Goal: Task Accomplishment & Management: Complete application form

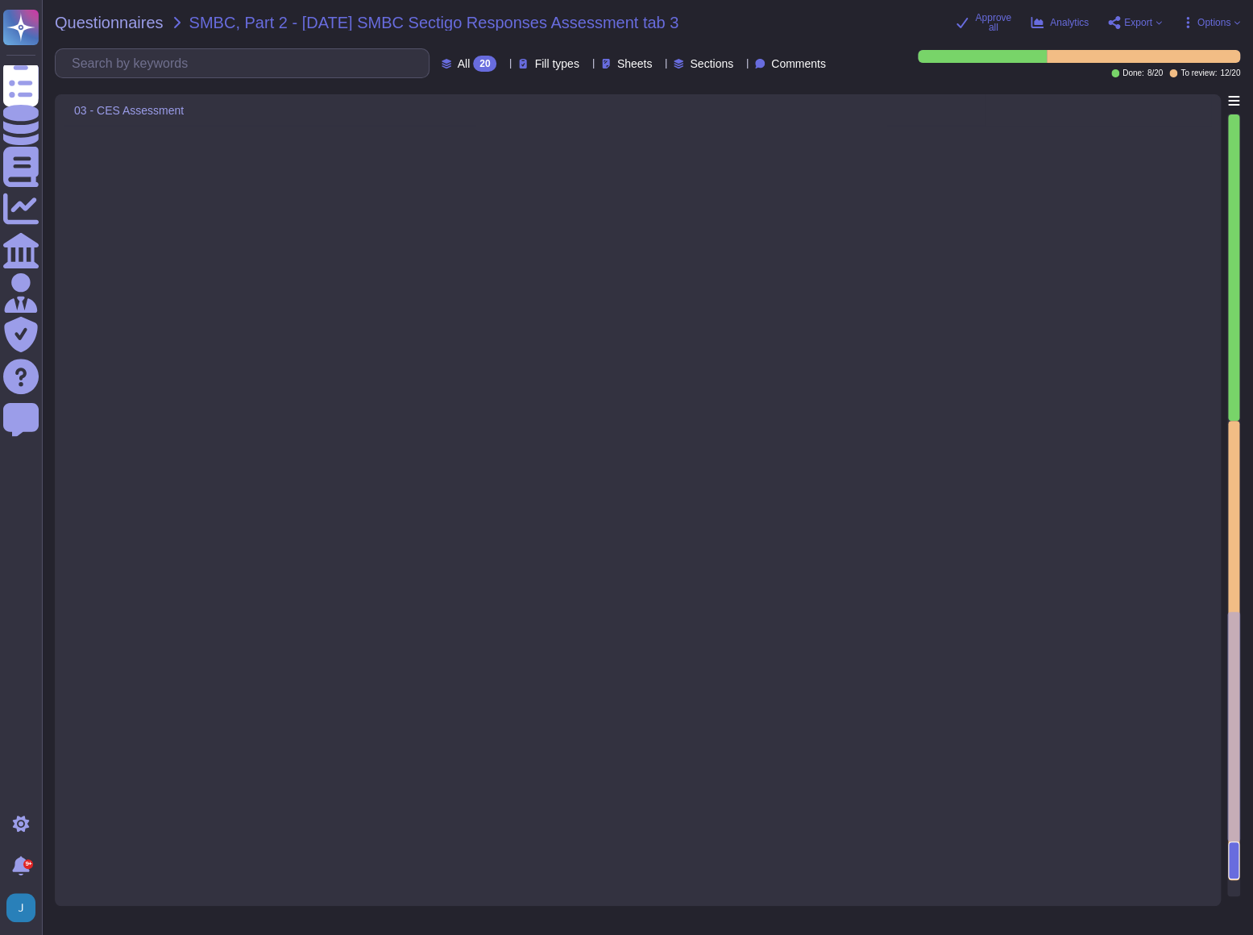
scroll to position [2812, 0]
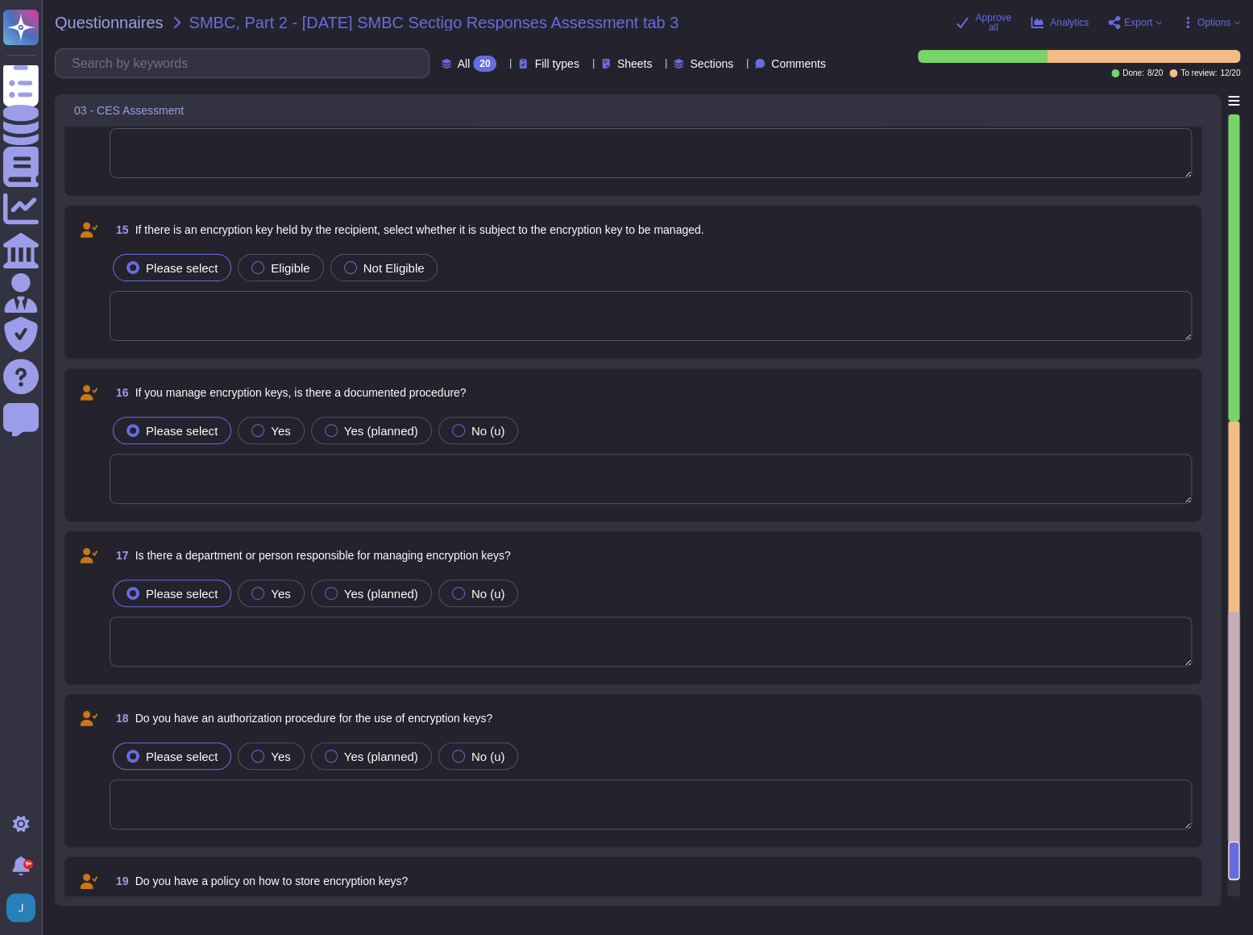
click at [96, 19] on span "Questionnaires" at bounding box center [109, 23] width 109 height 16
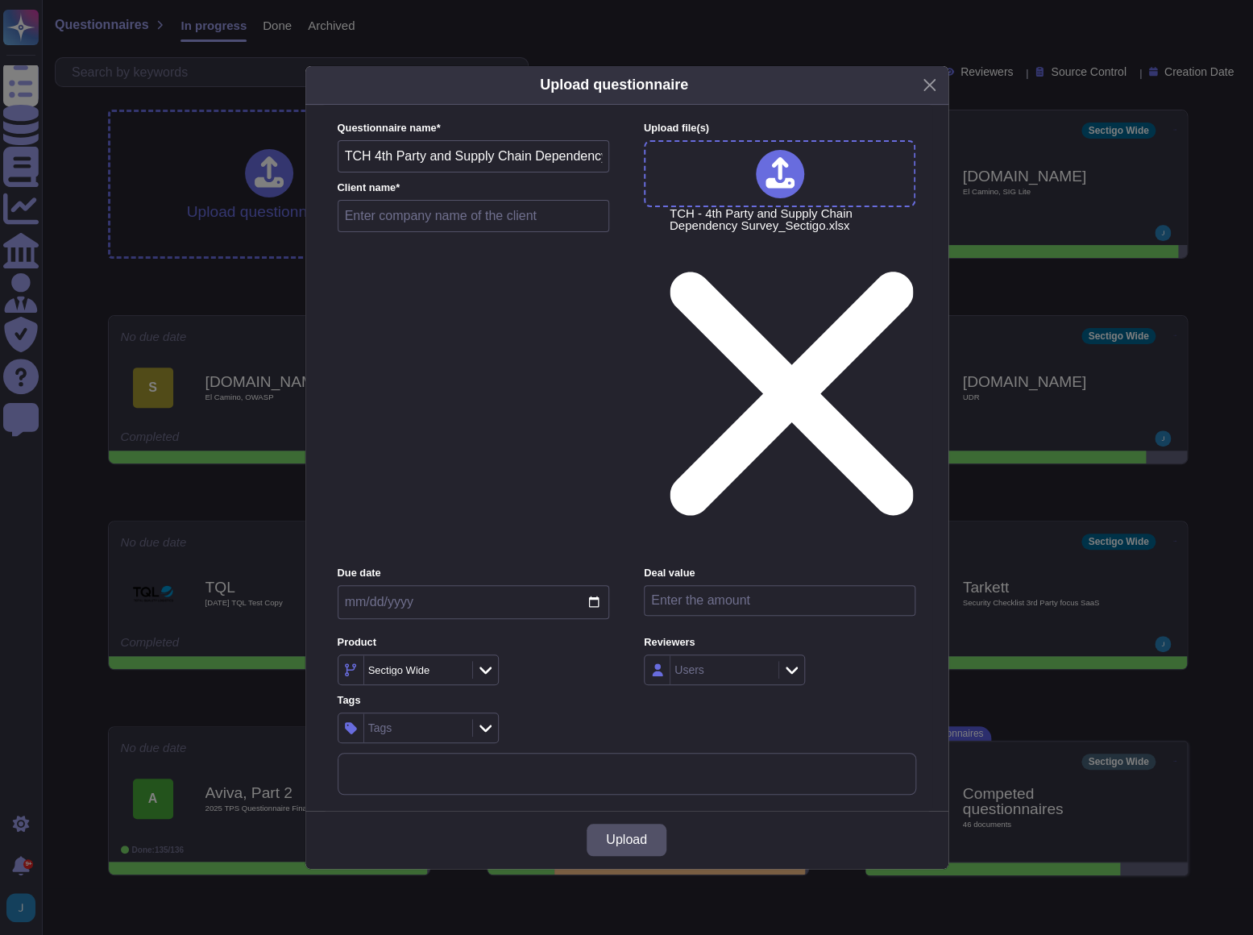
click at [446, 232] on input "text" at bounding box center [474, 216] width 272 height 32
type input "Clearing House, the - TCH"
click at [628, 833] on span "Upload" at bounding box center [626, 839] width 41 height 13
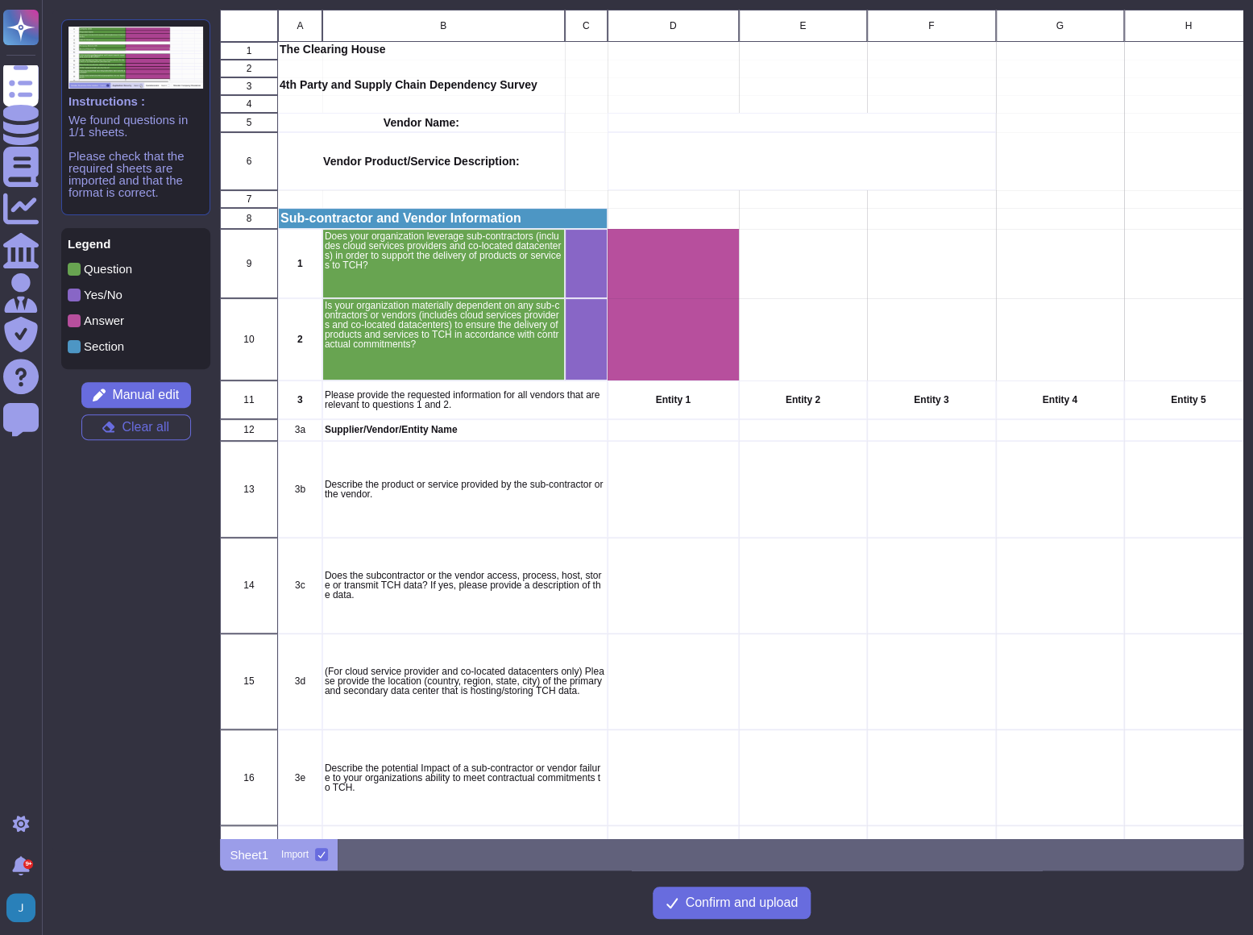
scroll to position [817, 1011]
click at [386, 490] on p "Describe the product or service provided by the sub-contractor or the vendor." at bounding box center [465, 488] width 280 height 19
click at [122, 268] on p "Question" at bounding box center [108, 269] width 48 height 12
click at [153, 388] on span "Manual edit" at bounding box center [145, 394] width 67 height 13
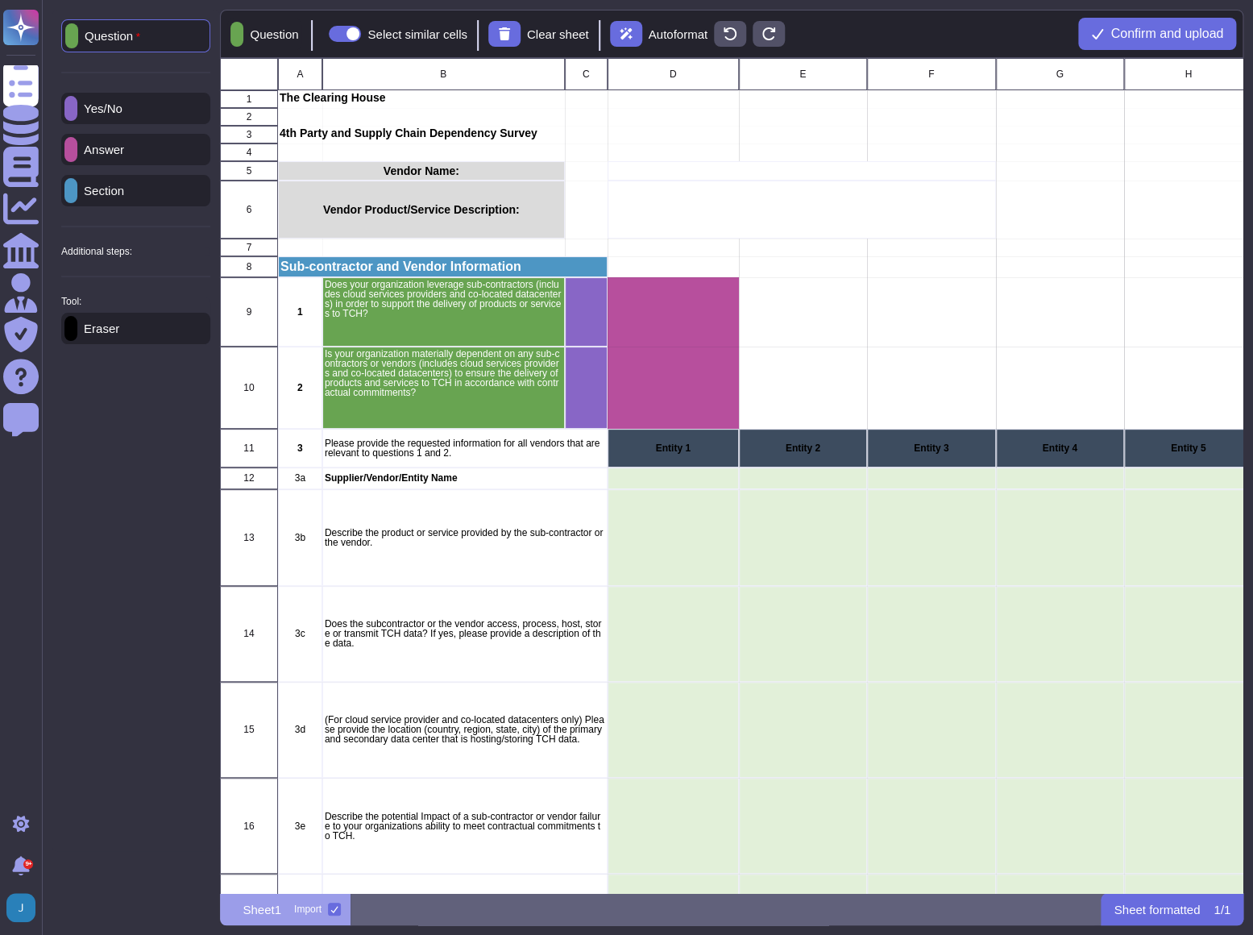
scroll to position [823, 1011]
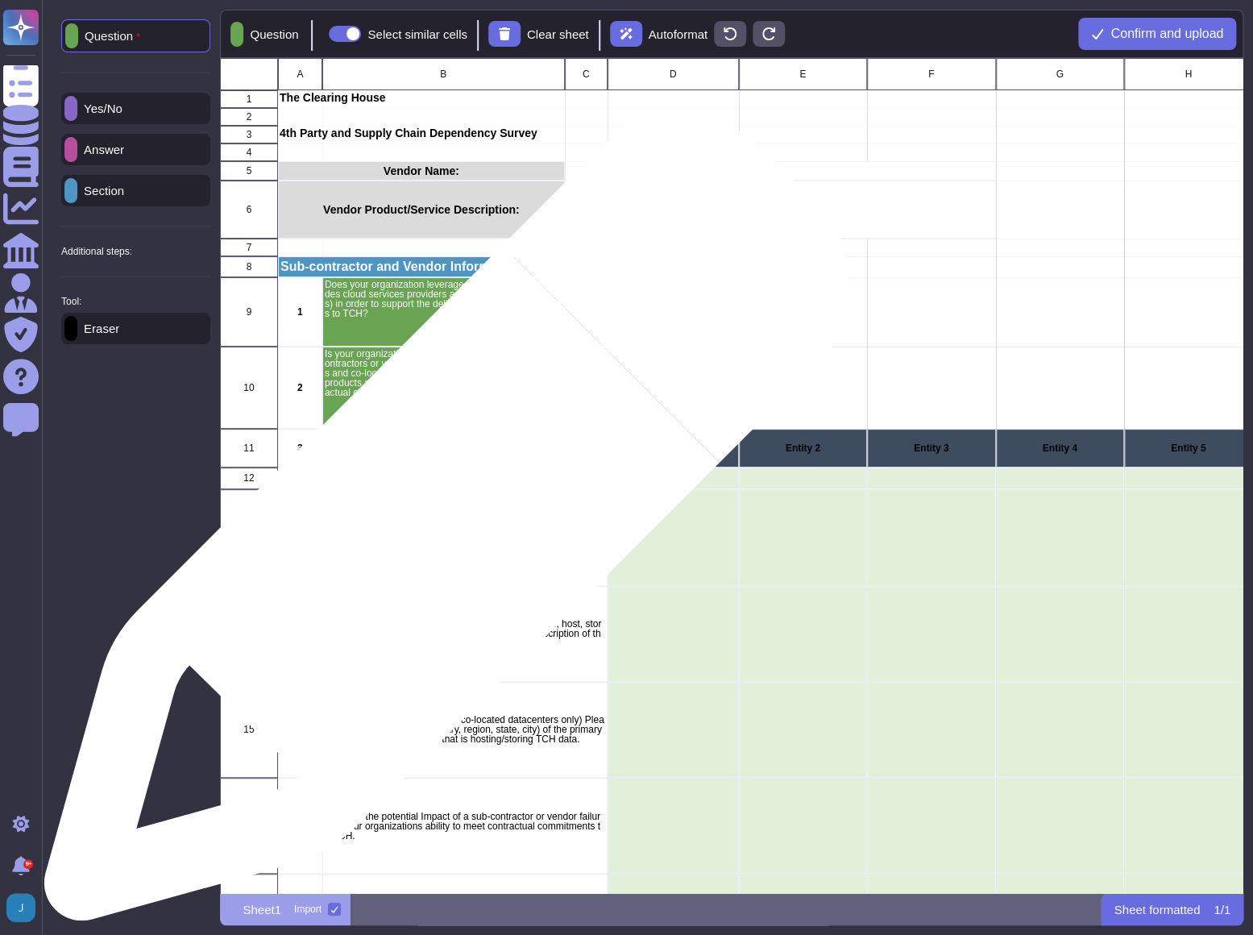
click at [441, 528] on p "Describe the product or service provided by the sub-contractor or the vendor." at bounding box center [465, 537] width 280 height 19
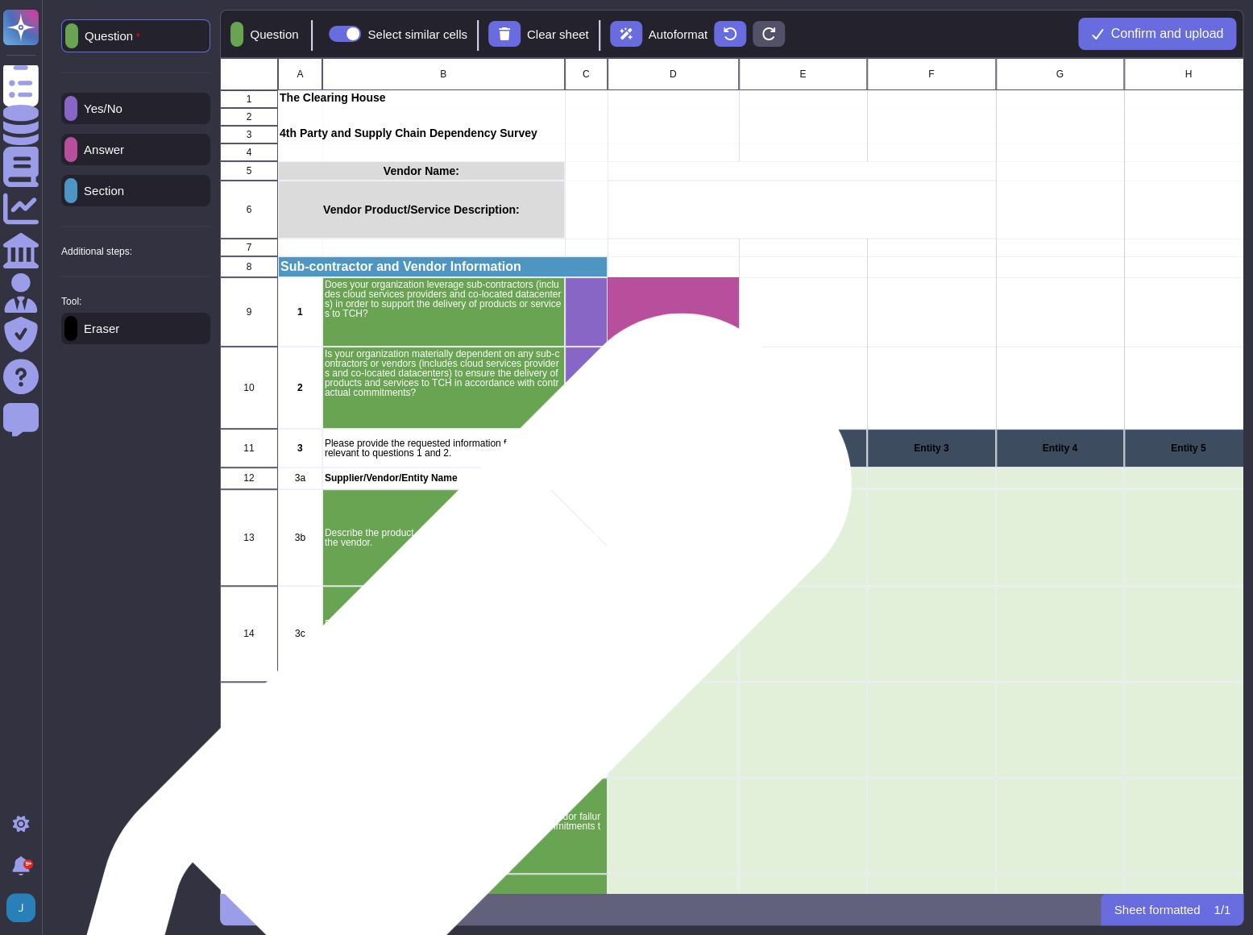
click at [443, 723] on p "(For cloud service provider and co-located datacenters only) Please provide the…" at bounding box center [465, 729] width 280 height 29
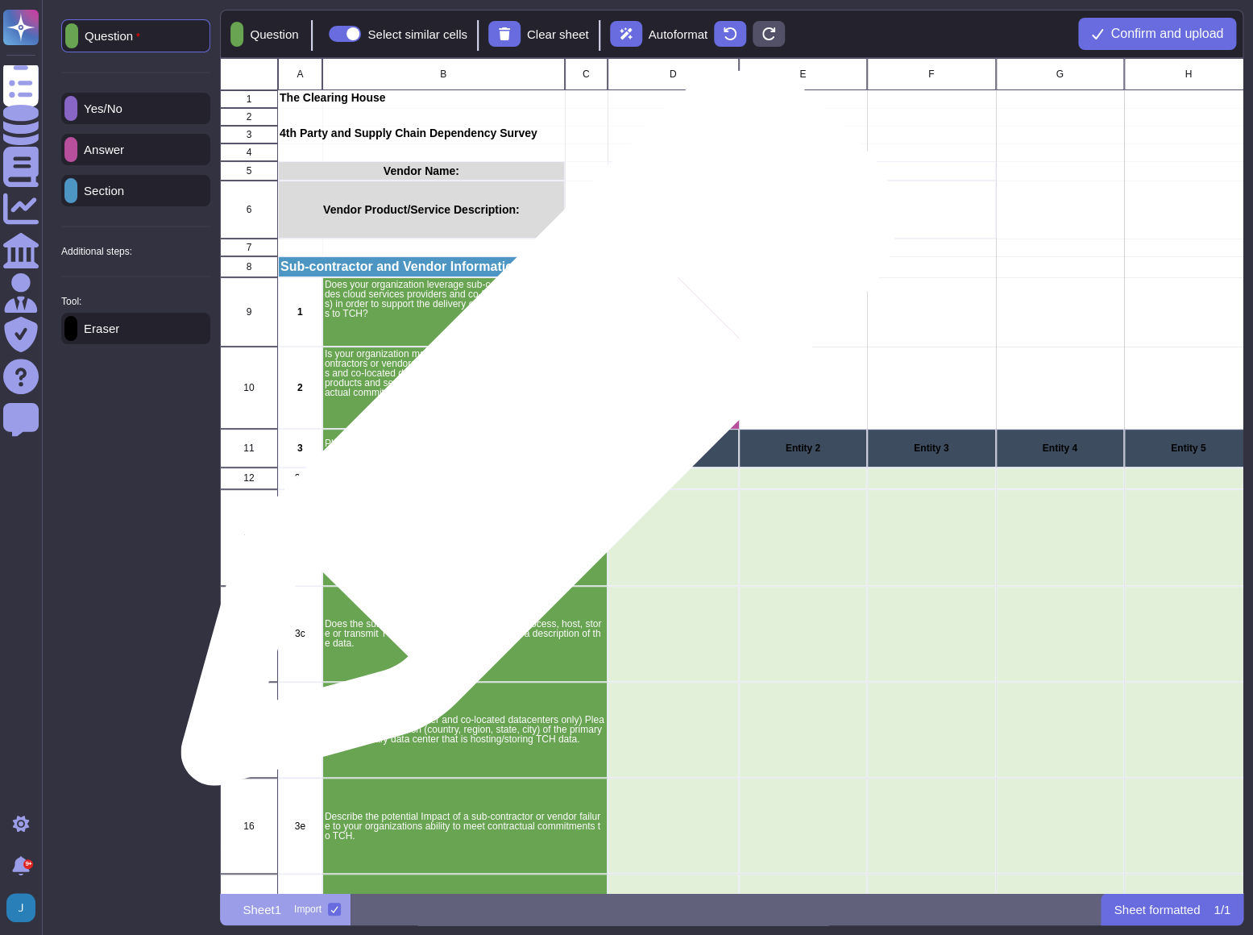
click at [532, 438] on p "Please provide the requested information for all vendors that are relevant to q…" at bounding box center [465, 447] width 280 height 19
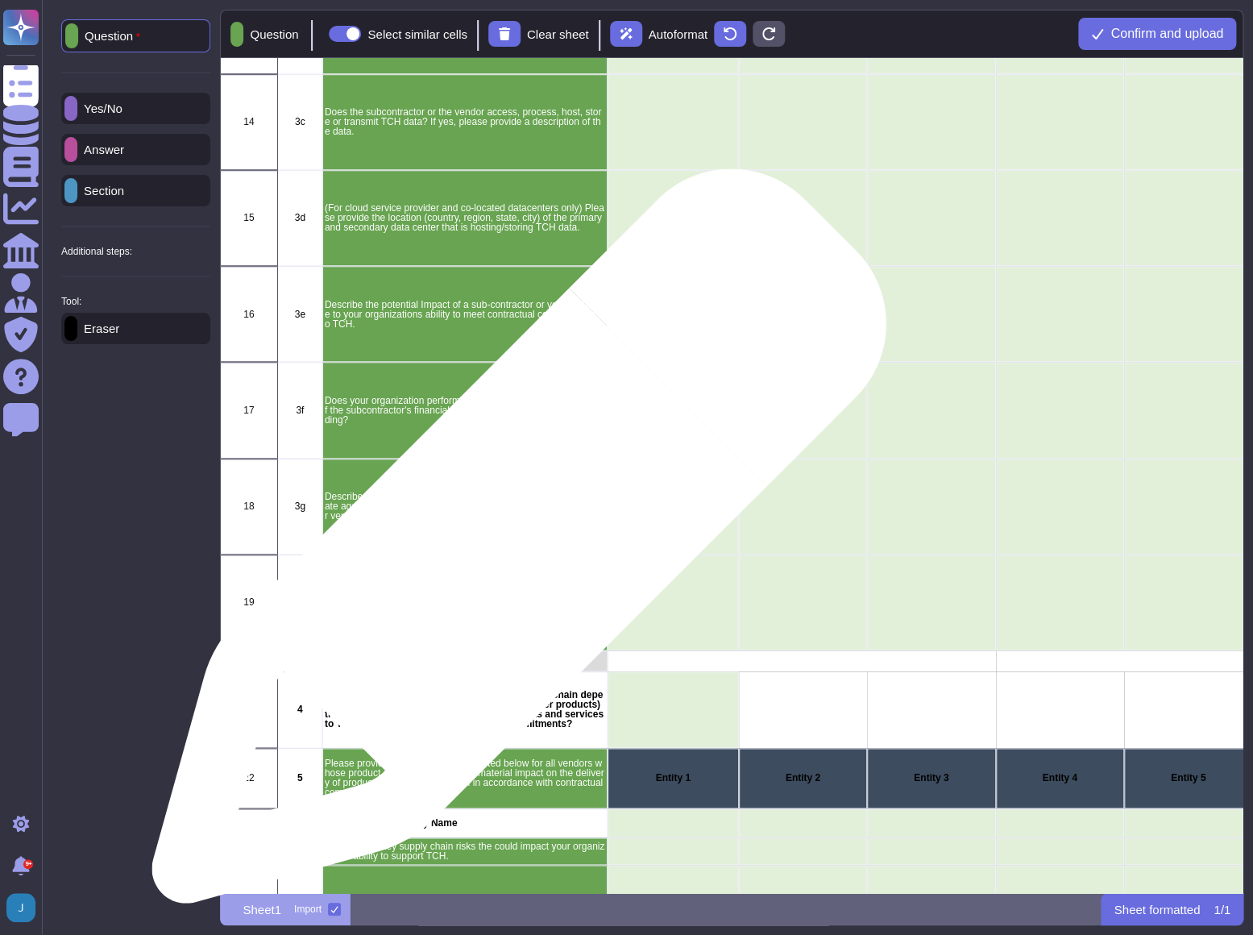
scroll to position [659, 0]
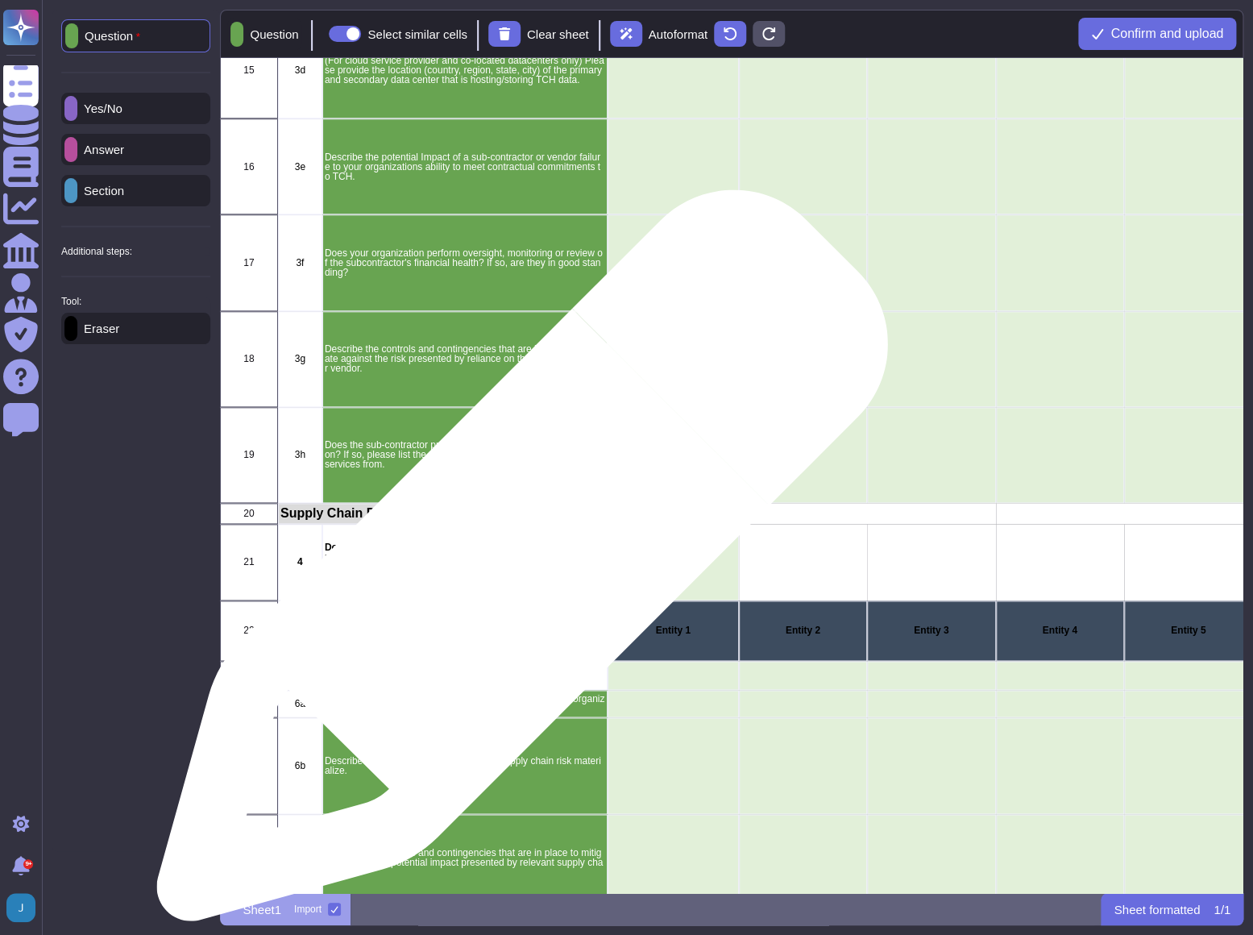
click at [516, 563] on p "Does your organization have any material supply chain dependencies(e.g. raw mat…" at bounding box center [465, 561] width 280 height 39
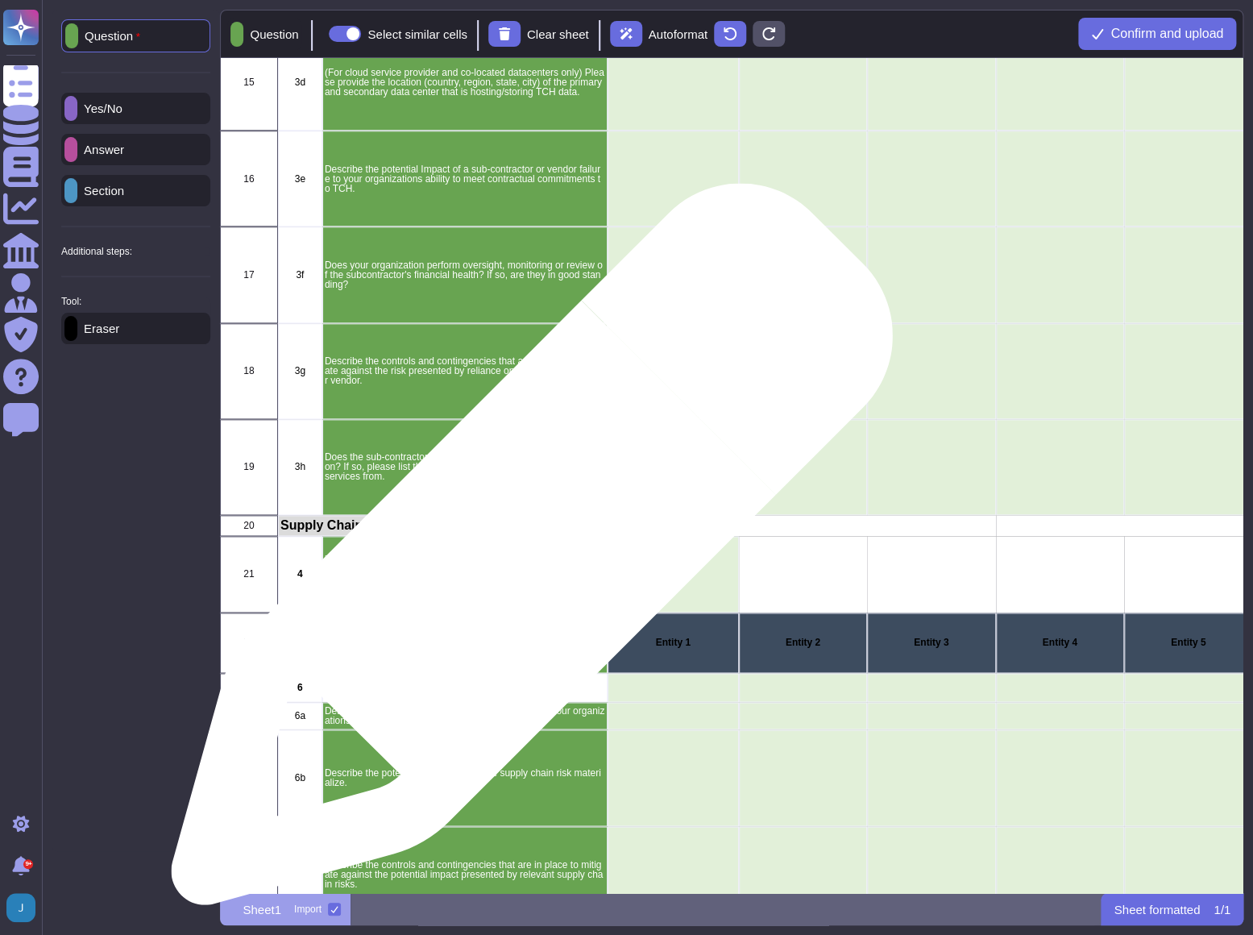
scroll to position [806, 0]
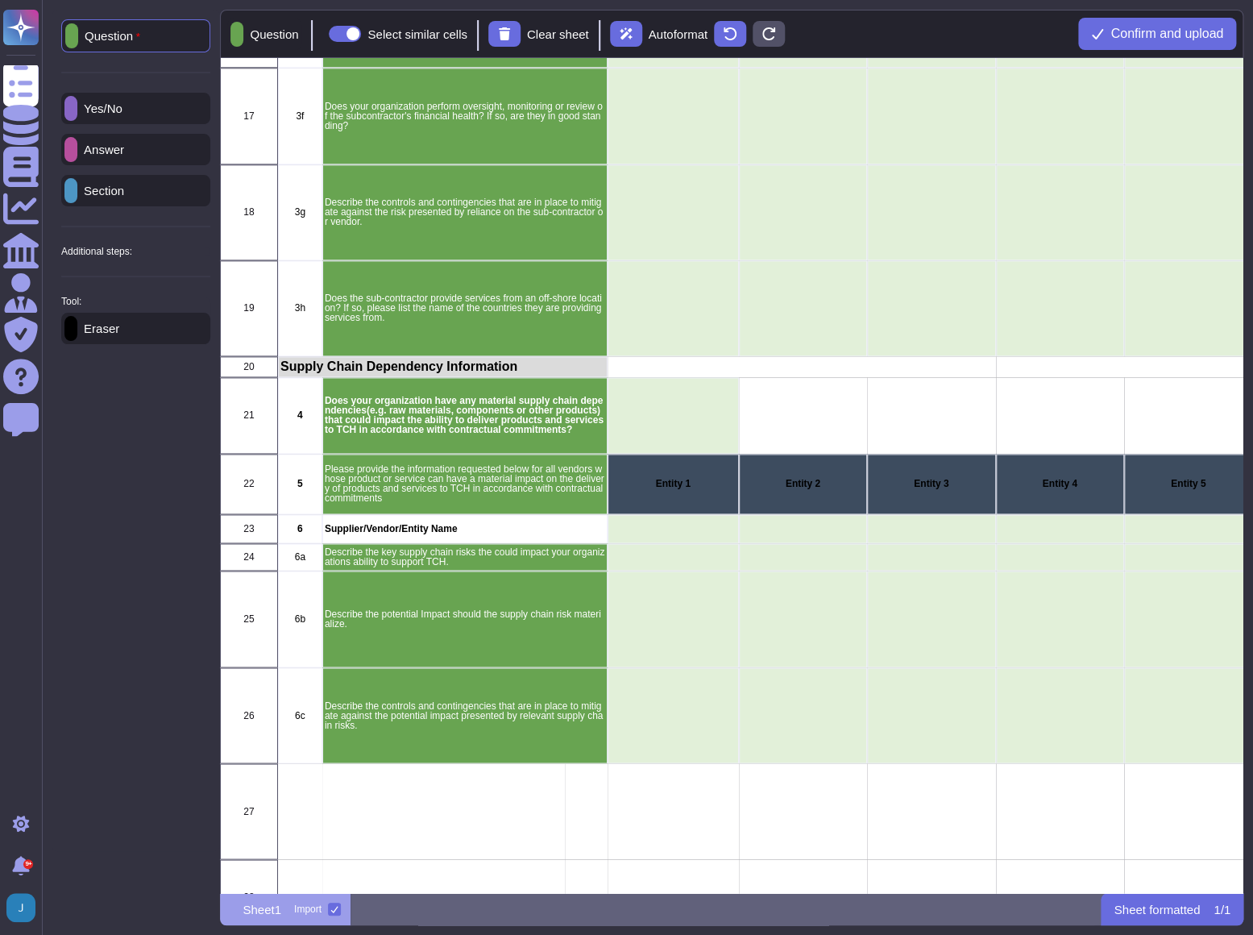
click at [144, 112] on div "Yes/No" at bounding box center [135, 108] width 149 height 31
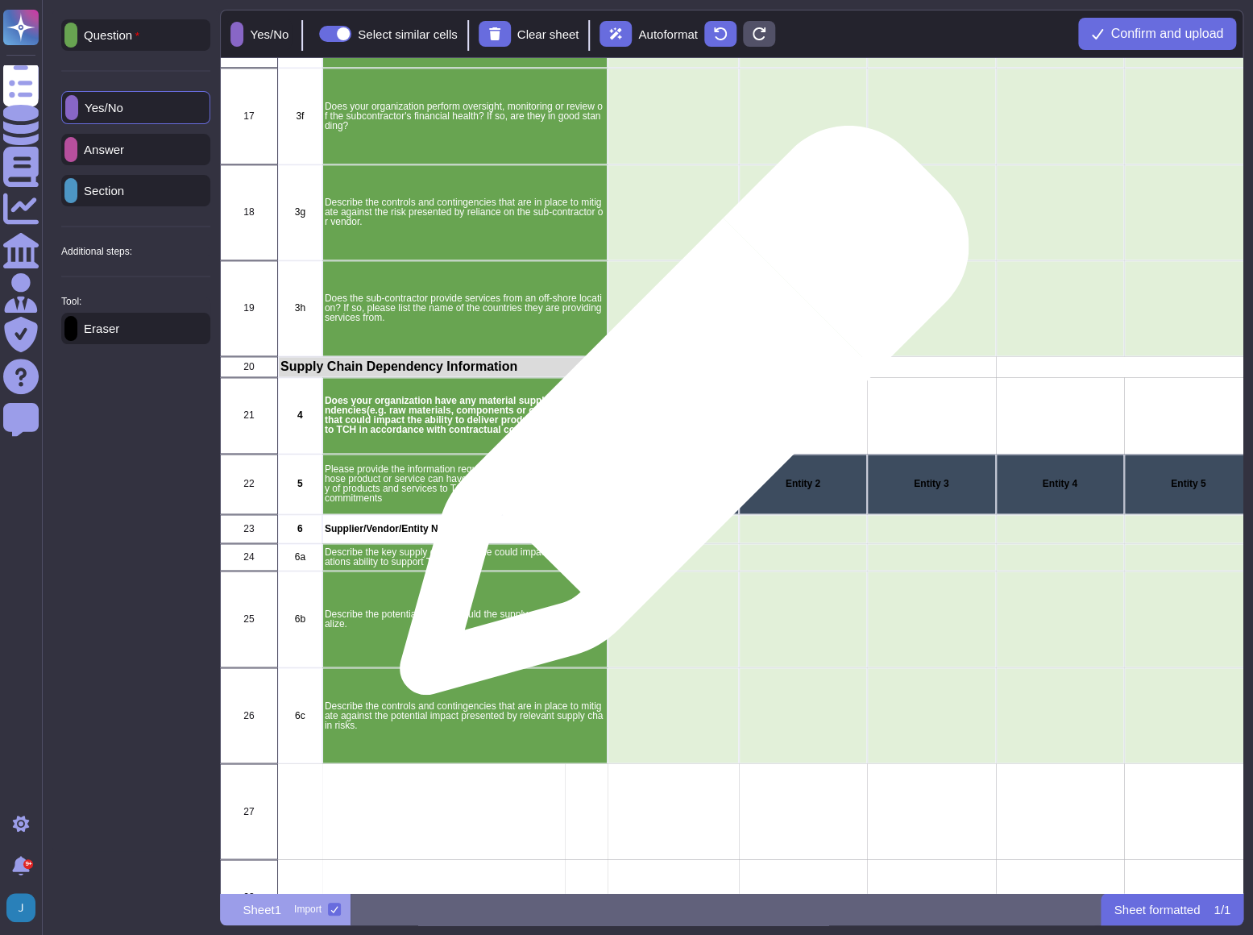
click at [678, 418] on div "grid" at bounding box center [673, 415] width 131 height 77
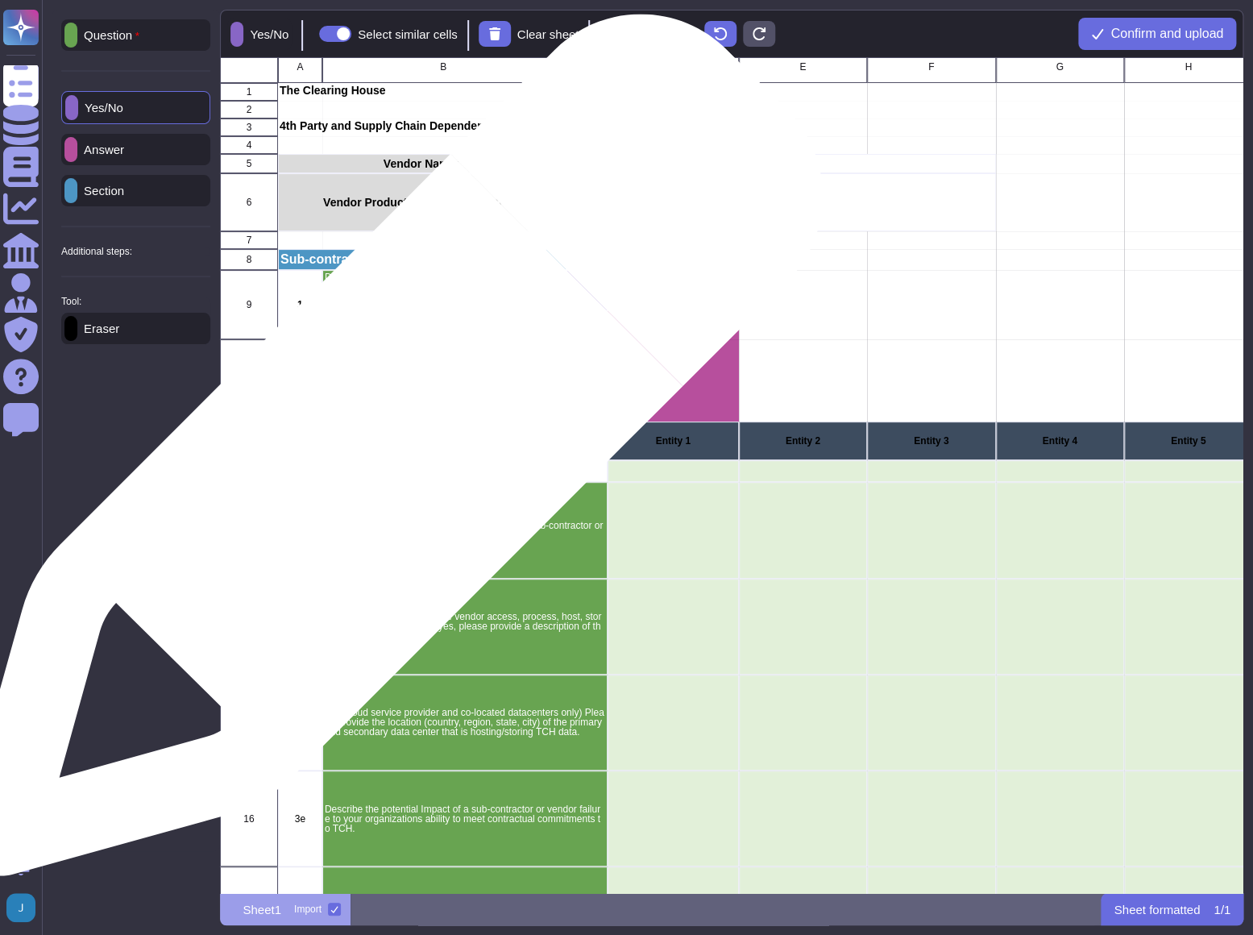
scroll to position [0, 0]
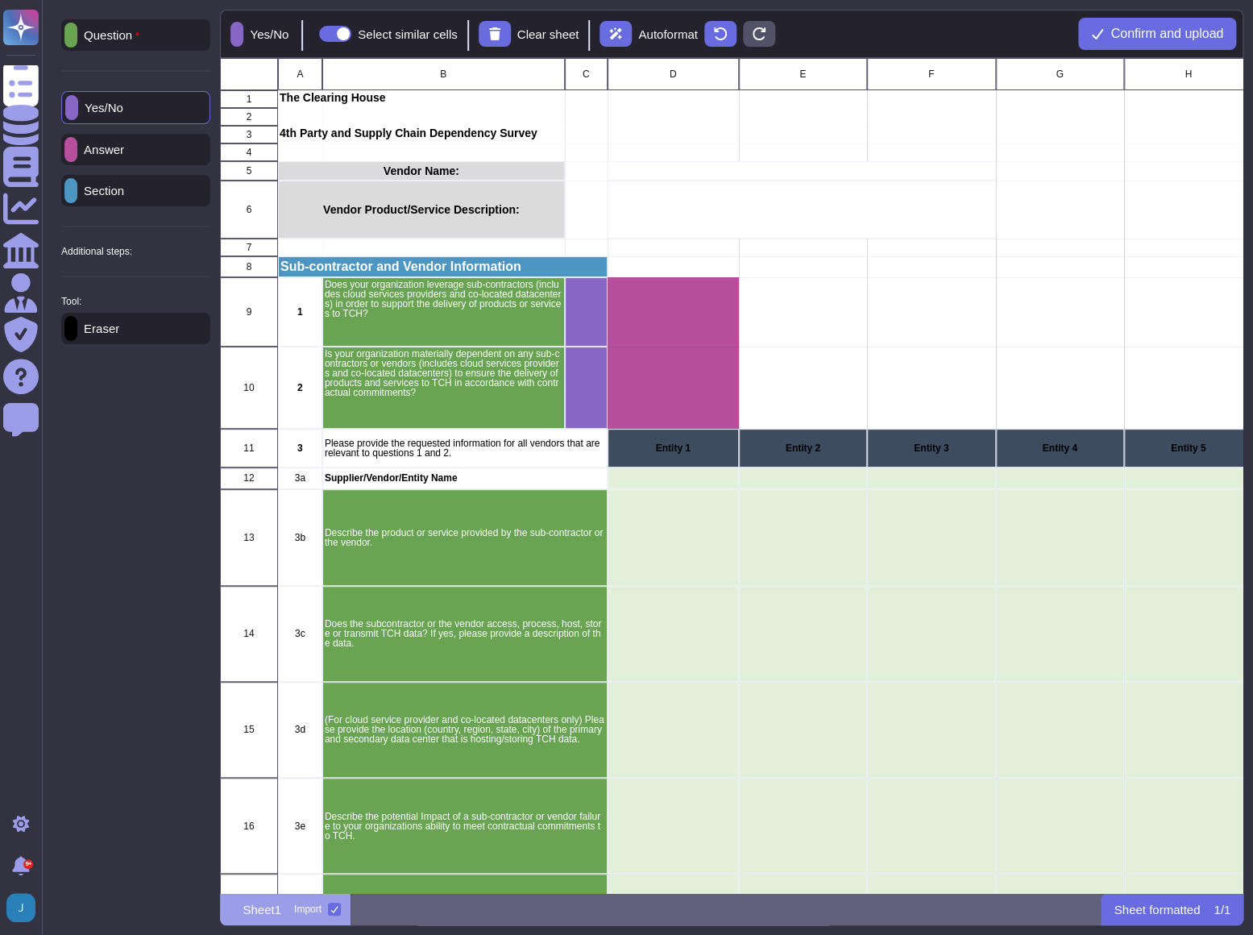
click at [139, 156] on div "Answer" at bounding box center [135, 149] width 149 height 31
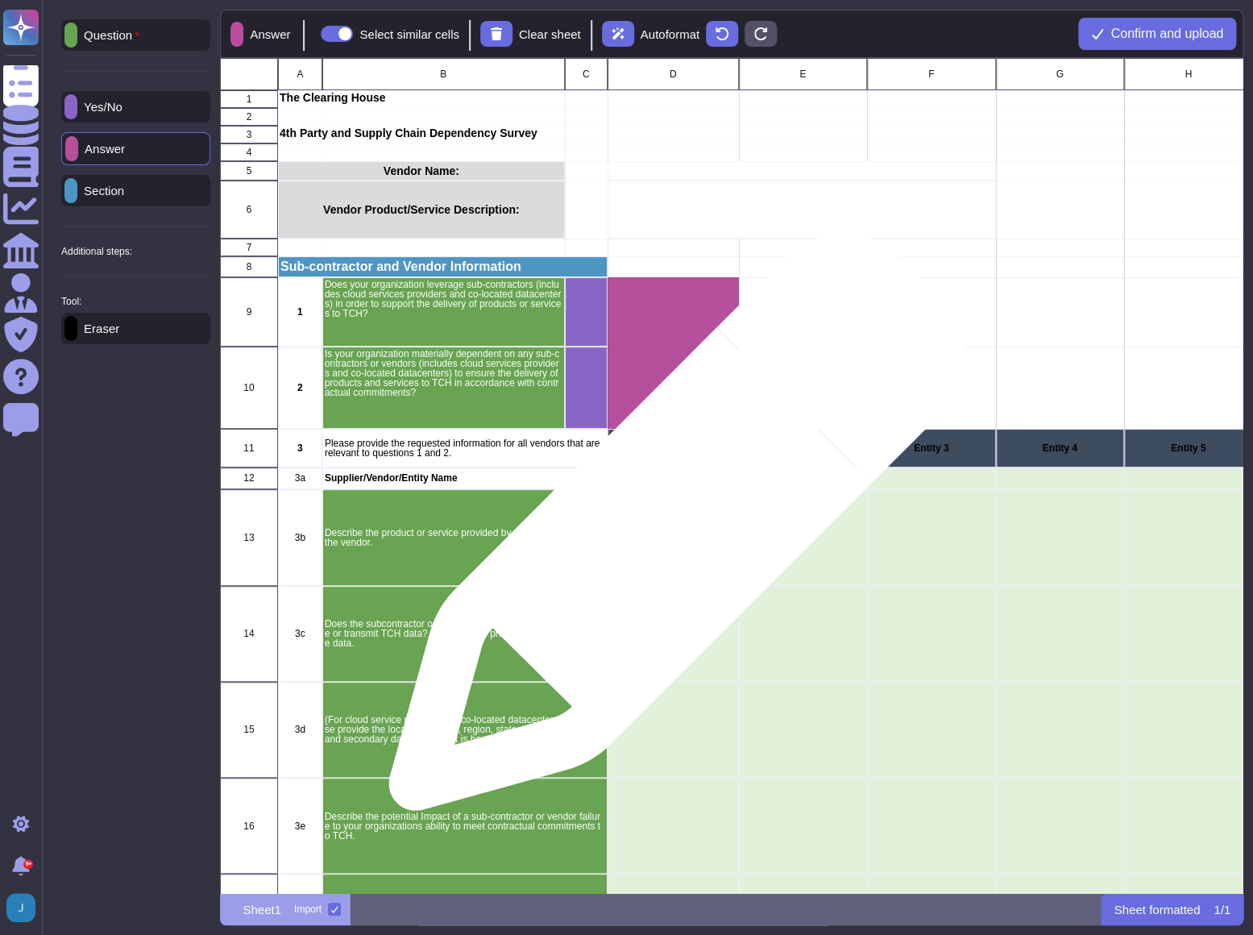
click at [670, 530] on div "grid" at bounding box center [673, 537] width 131 height 96
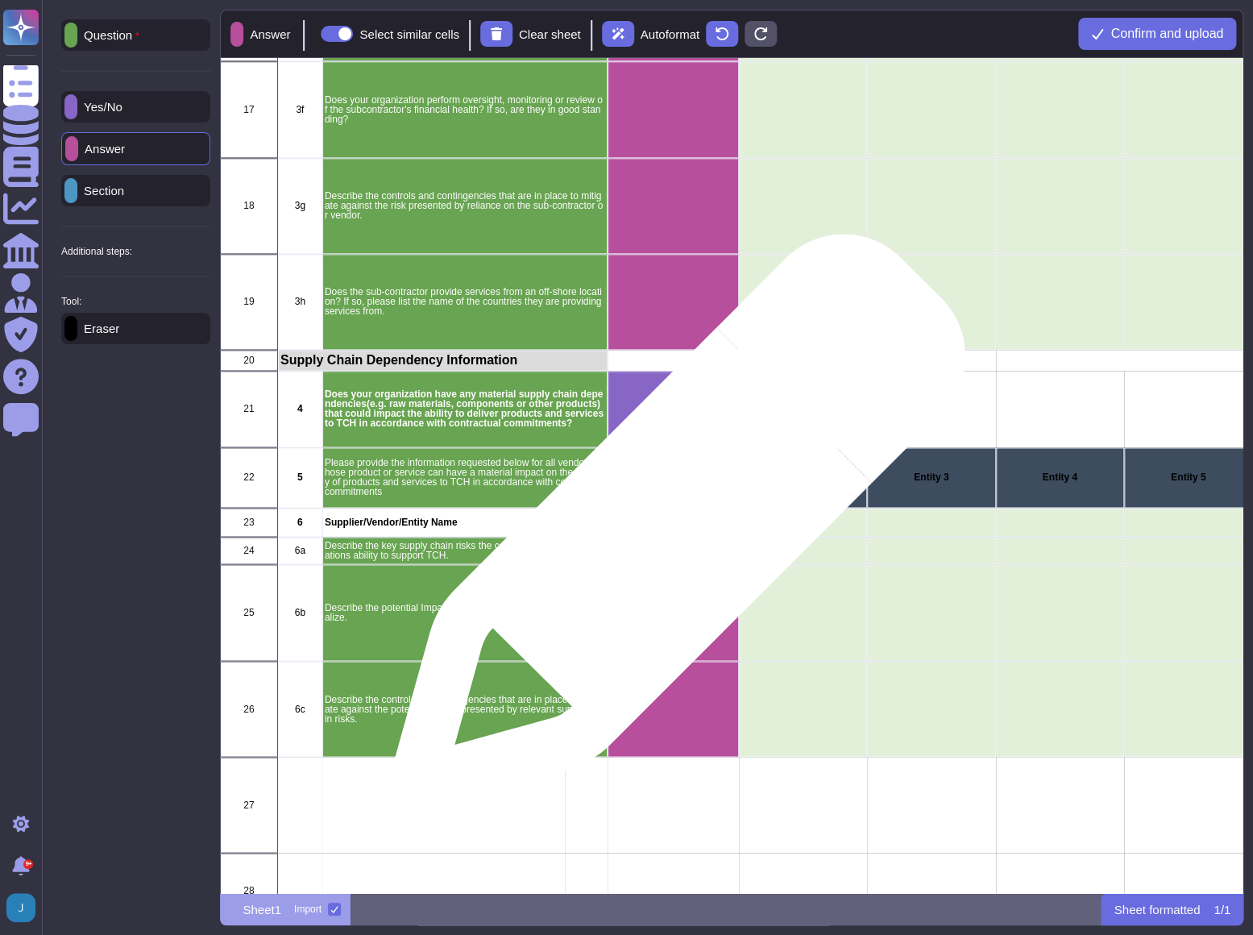
scroll to position [806, 0]
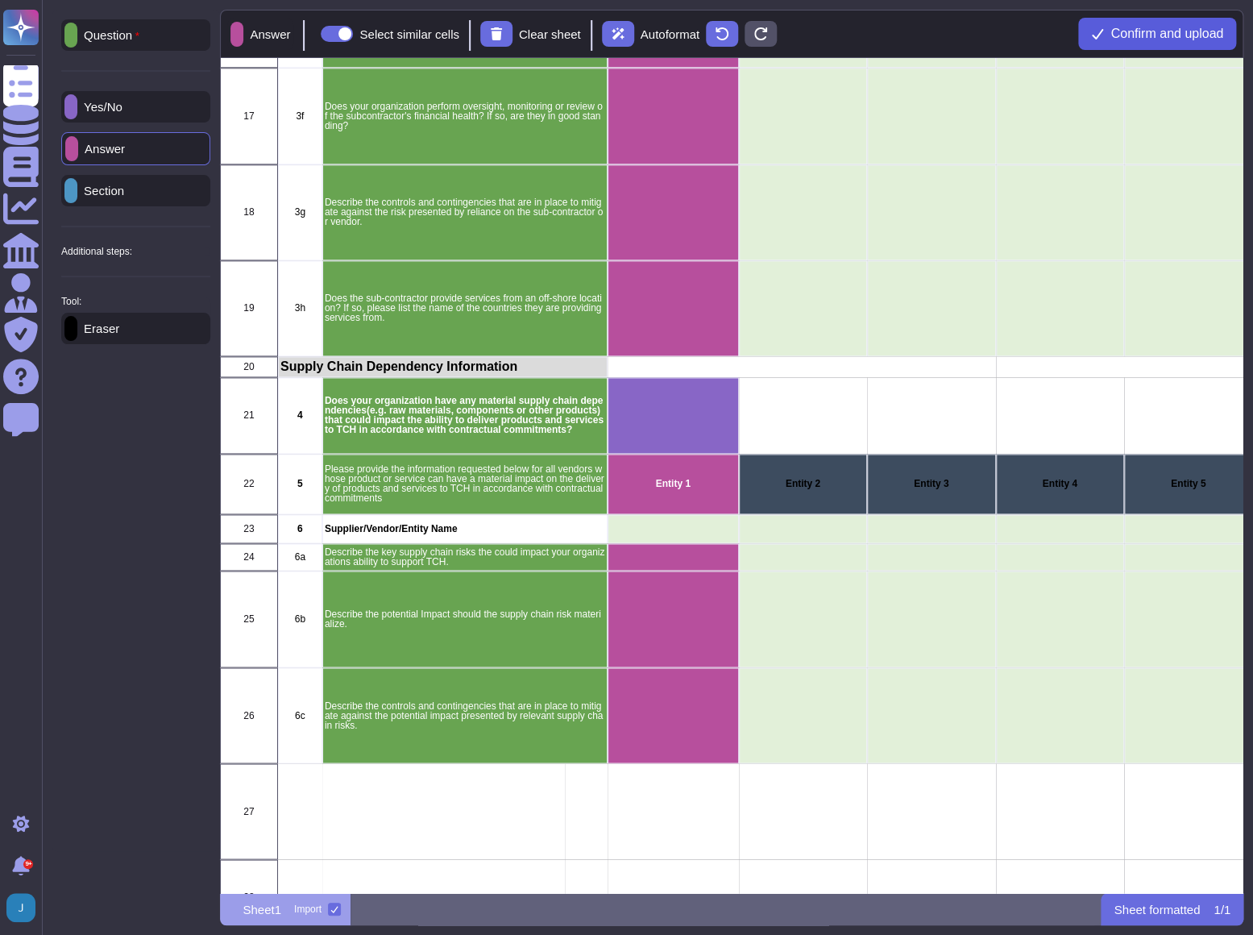
click at [1151, 44] on button "Confirm and upload" at bounding box center [1157, 34] width 158 height 32
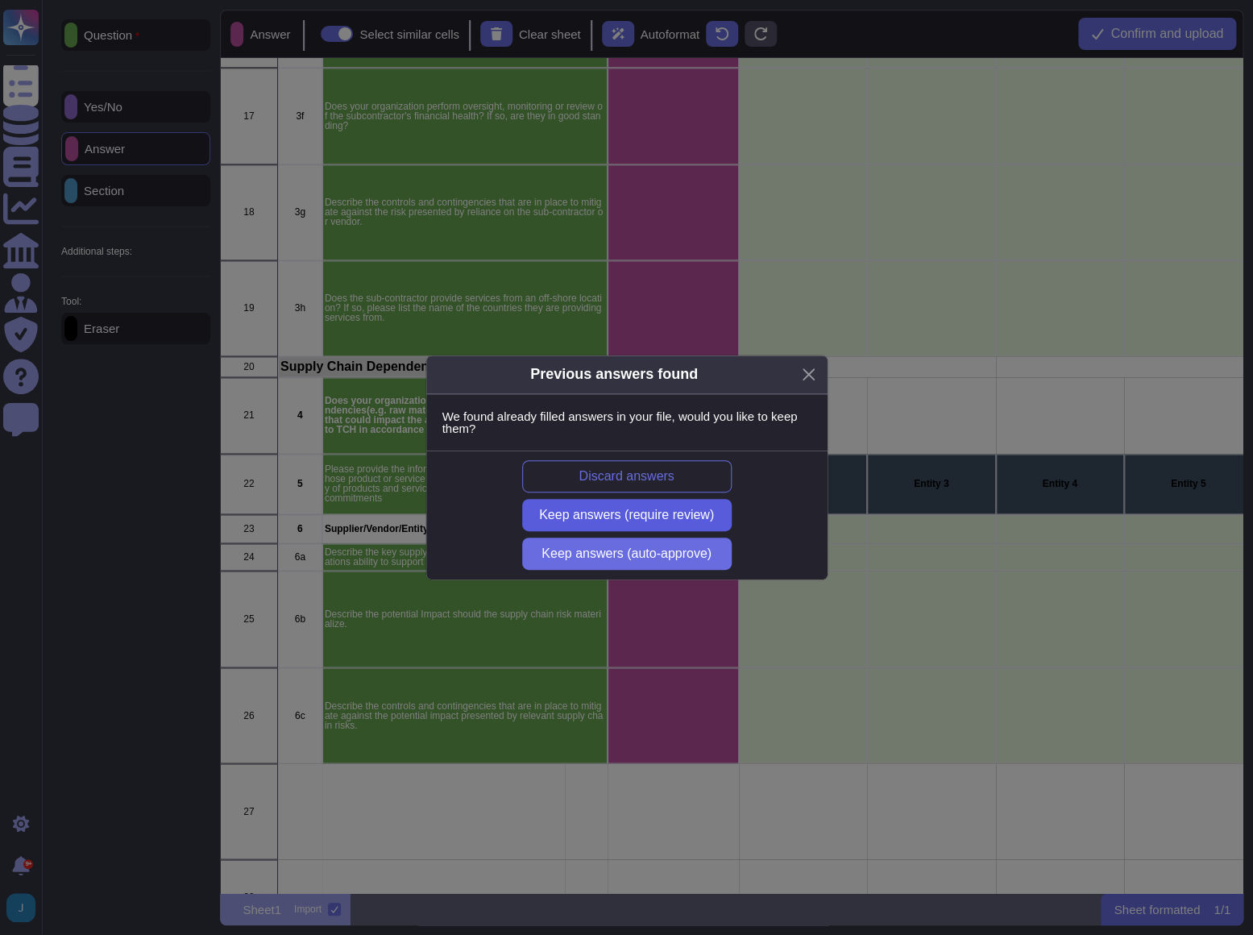
click at [631, 516] on span "Keep answers (require review)" at bounding box center [626, 514] width 175 height 13
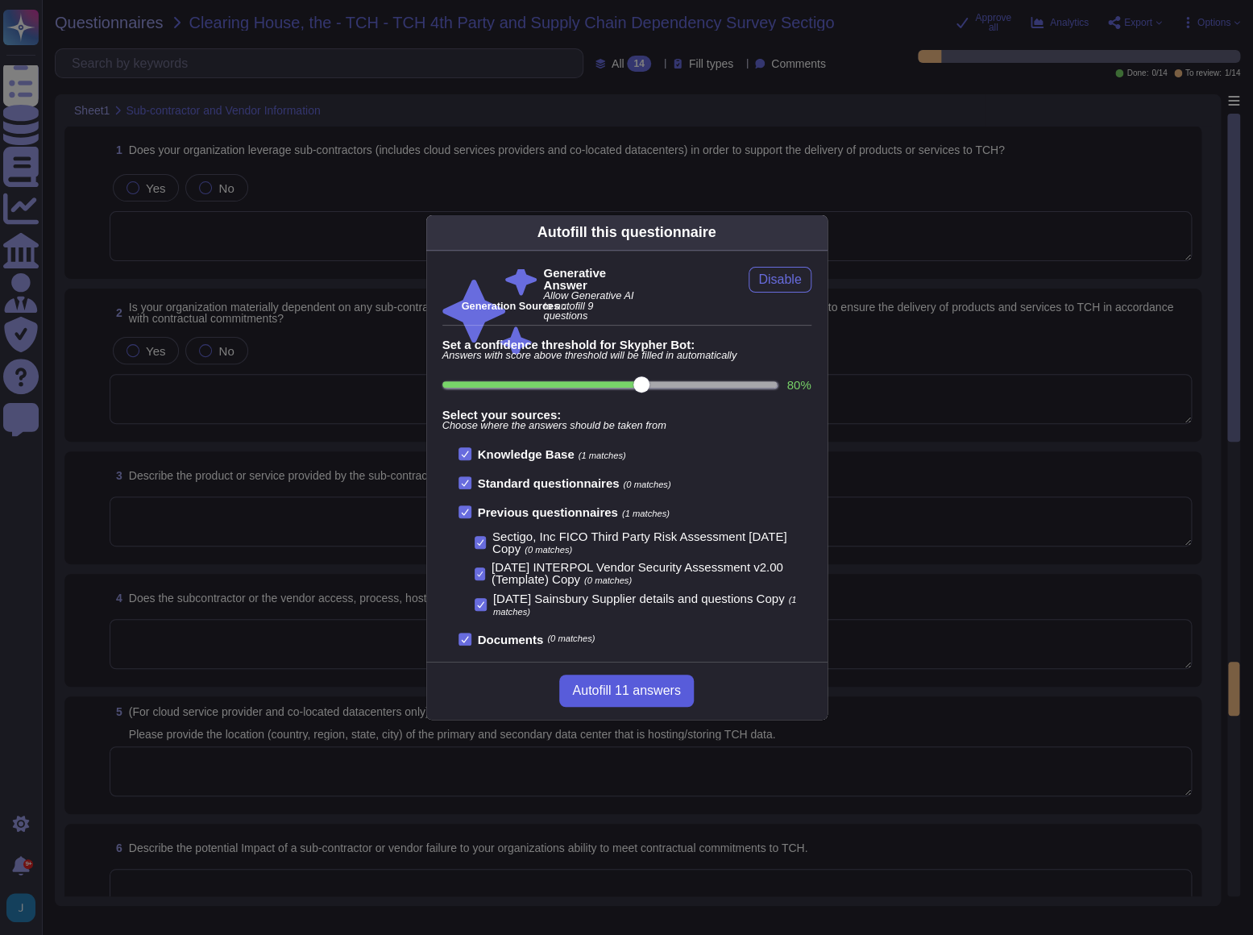
click at [613, 693] on span "Autofill 11 answers" at bounding box center [626, 690] width 108 height 13
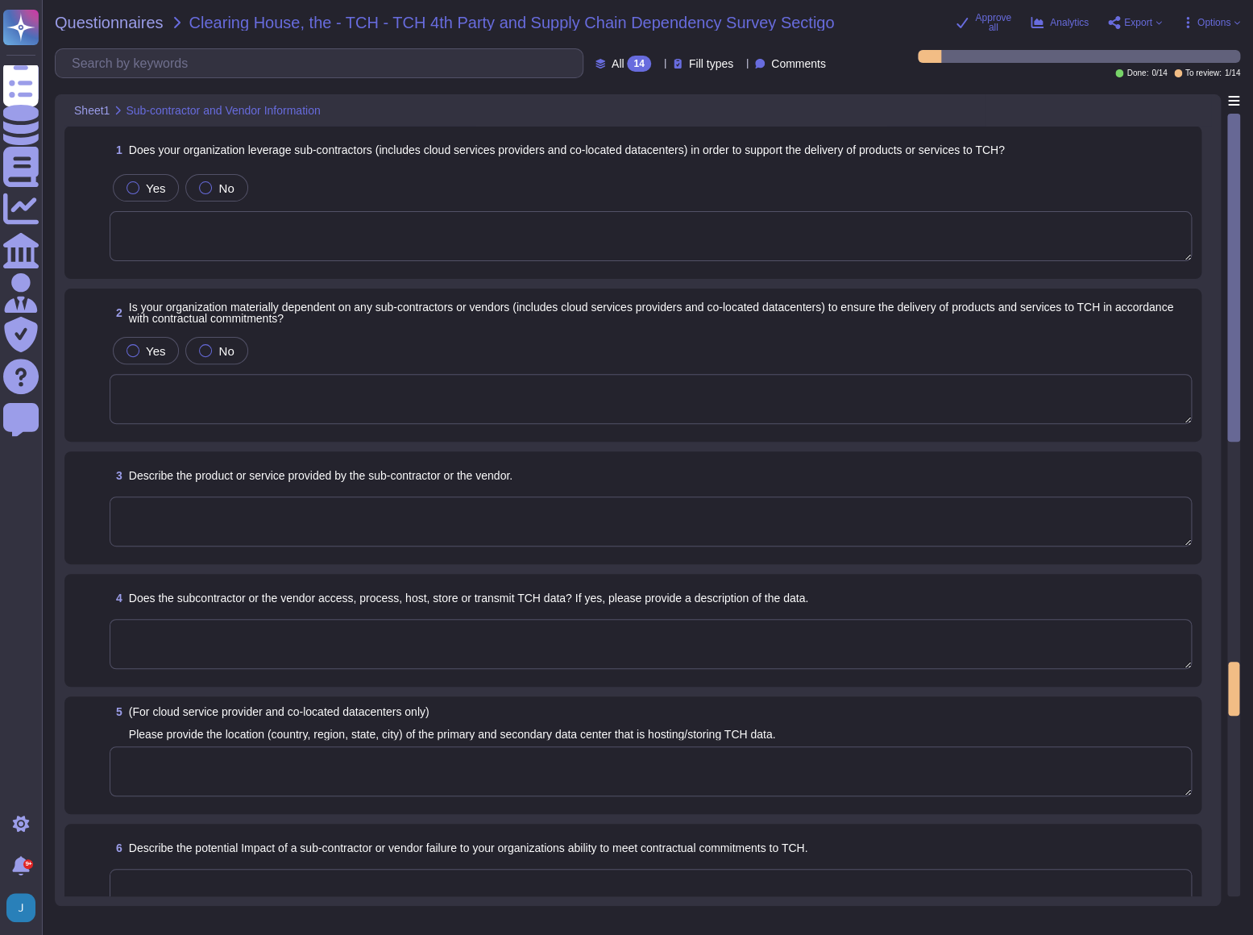
type textarea "No, we do not leverage subcontractors for the delivery of products or services.…"
type textarea "Our organization is not materially dependent on any subcontractors or vendors f…"
type textarea "The product provided by the vendor is the "Sectigo Certificate Manager," which …"
type textarea "Primary Data Center: - Location: [GEOGRAPHIC_DATA], [US_STATE], [GEOGRAPHIC_DAT…"
type textarea "No. We do not use subcontractors for this service. Sectigo’s employees and clie…"
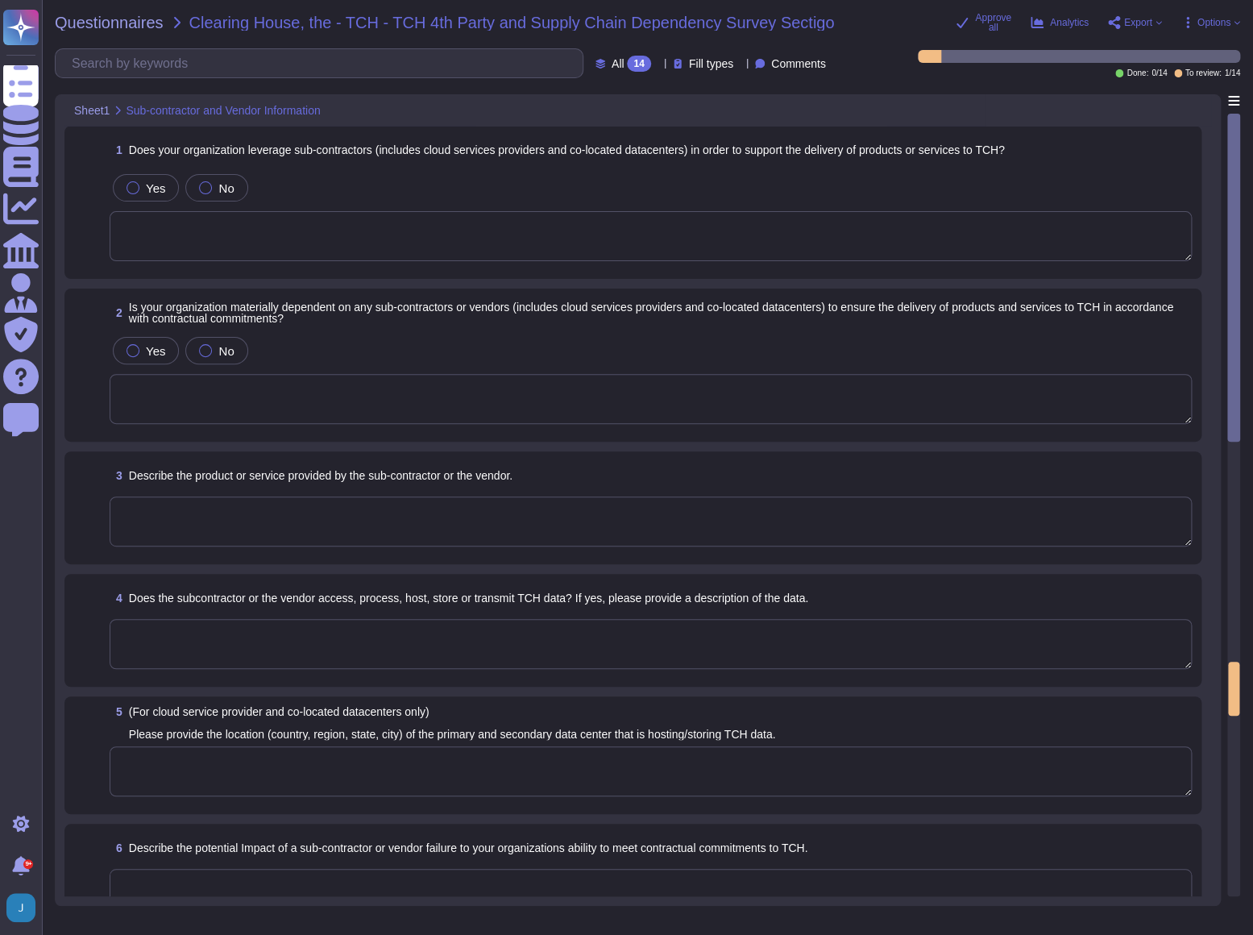
type textarea "No. We do not use subcontractors for this service."
